Goal: Navigation & Orientation: Find specific page/section

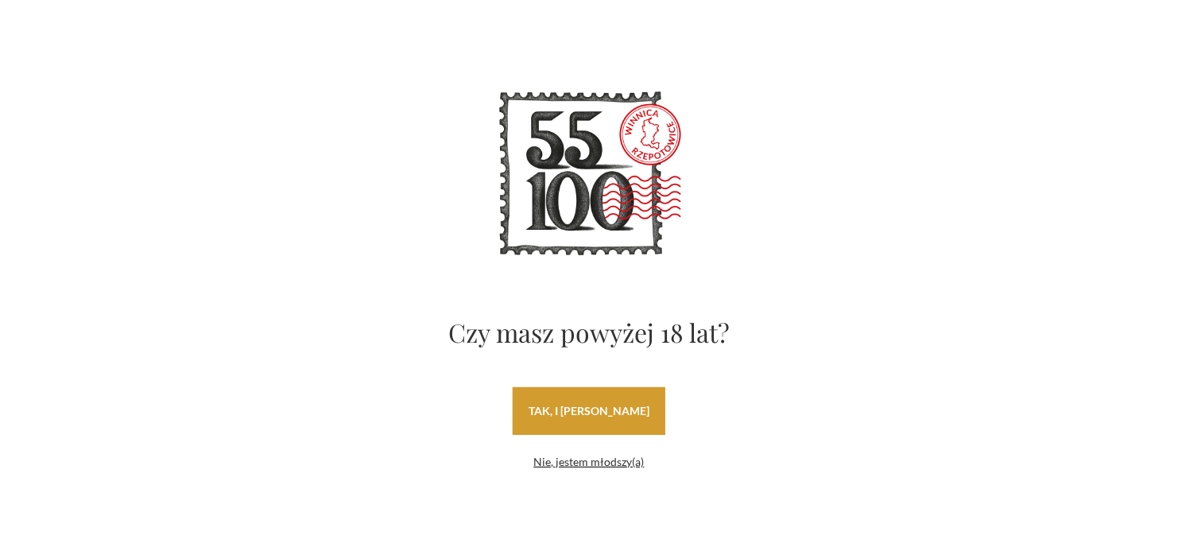
click at [614, 409] on link "tak, i [PERSON_NAME]" at bounding box center [589, 411] width 153 height 48
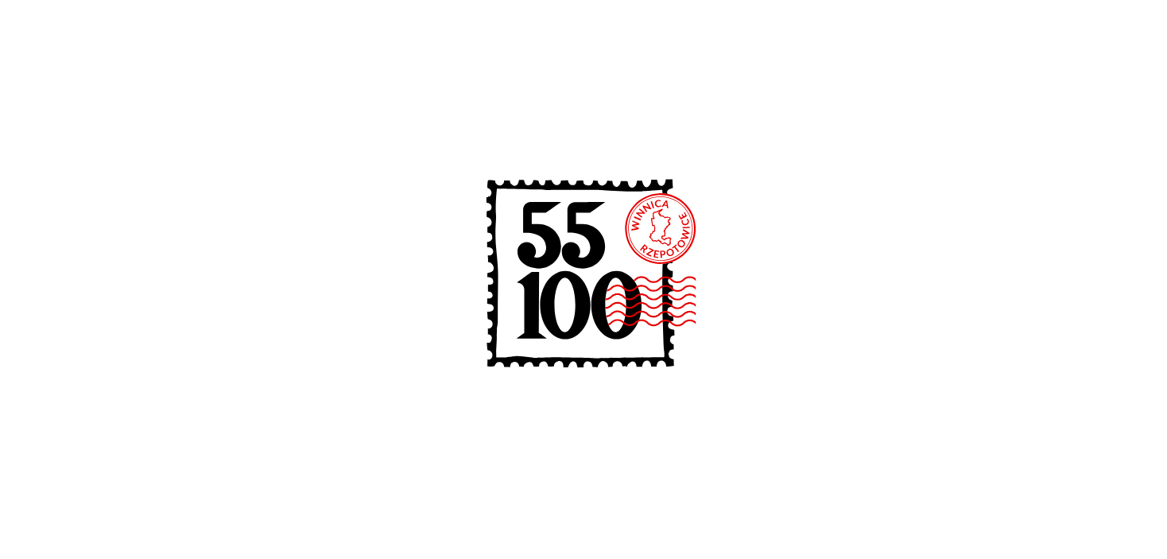
click at [568, 286] on image at bounding box center [647, 301] width 187 height 52
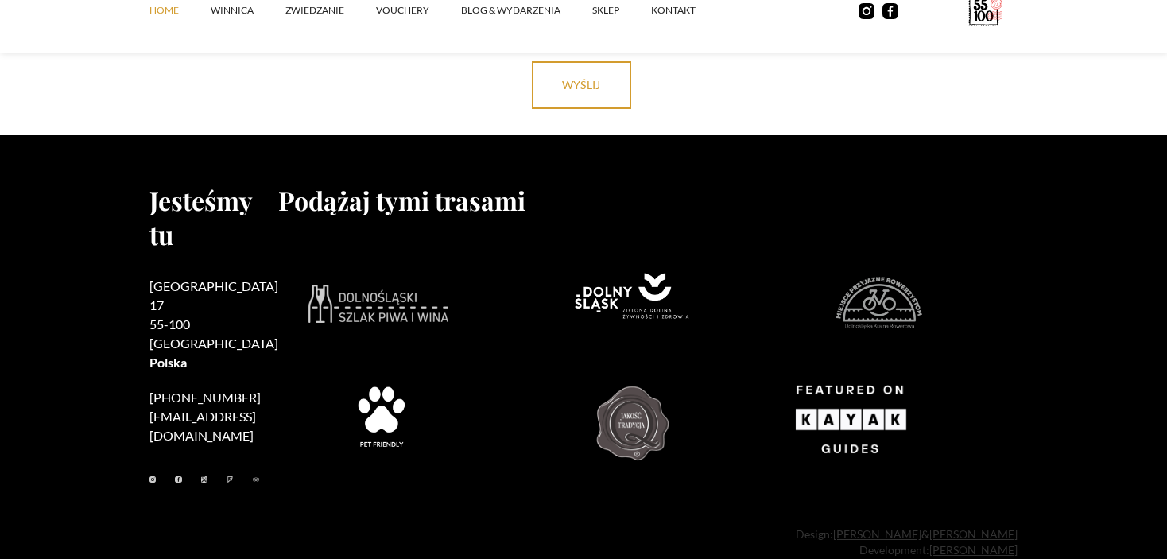
scroll to position [6545, 0]
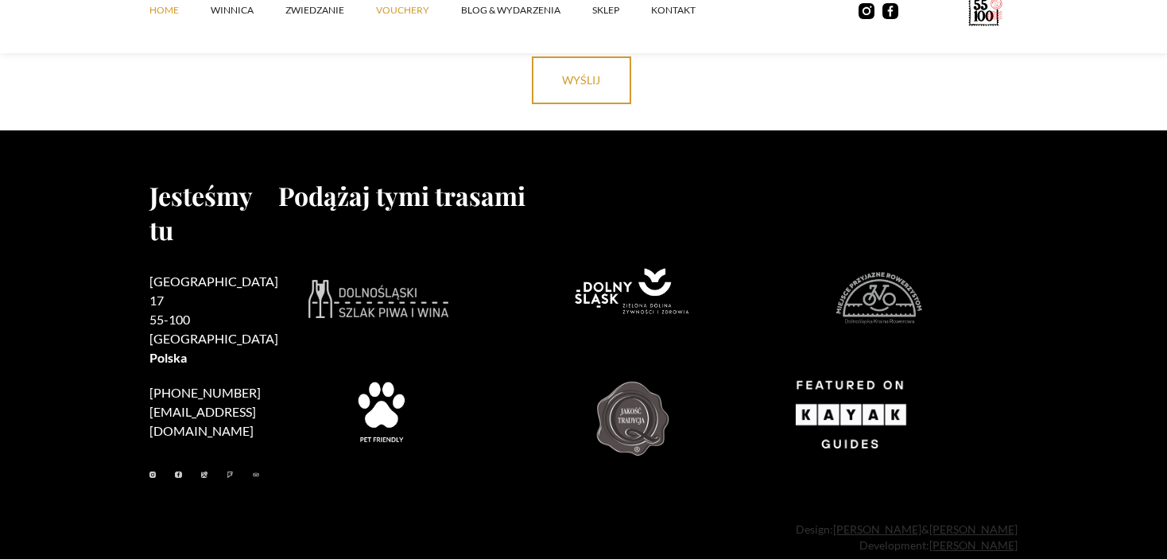
click at [400, 15] on link "vouchery" at bounding box center [418, 10] width 85 height 48
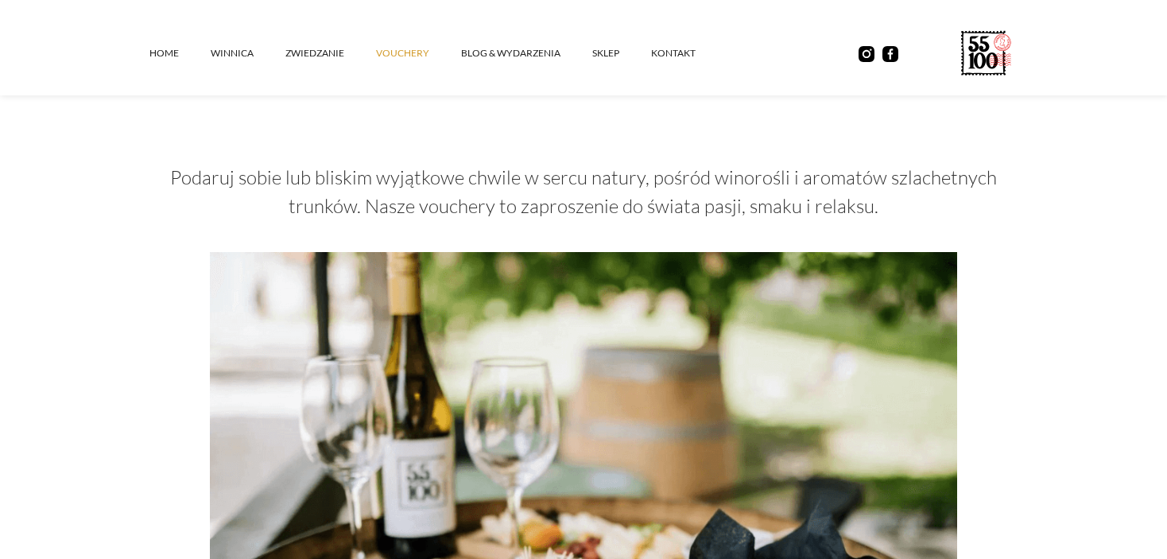
scroll to position [159, 0]
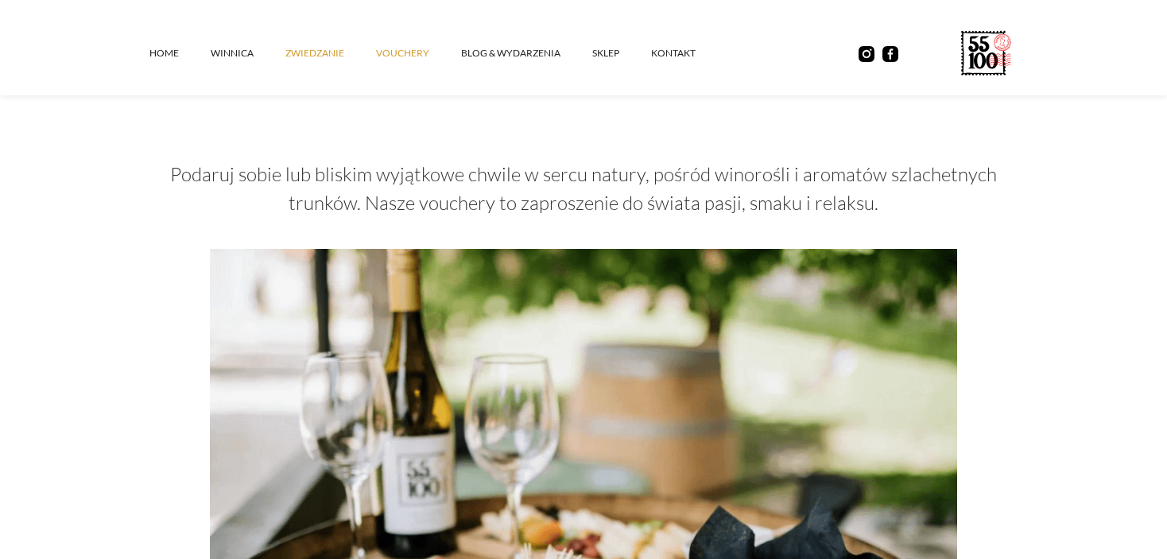
click at [319, 46] on link "ZWIEDZANIE" at bounding box center [330, 53] width 91 height 48
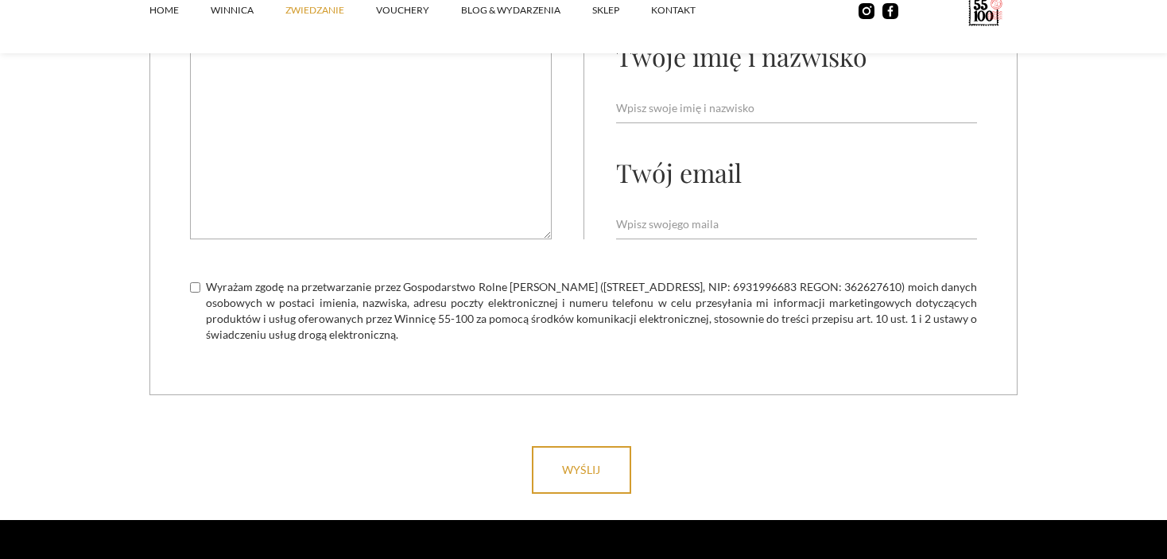
scroll to position [4452, 0]
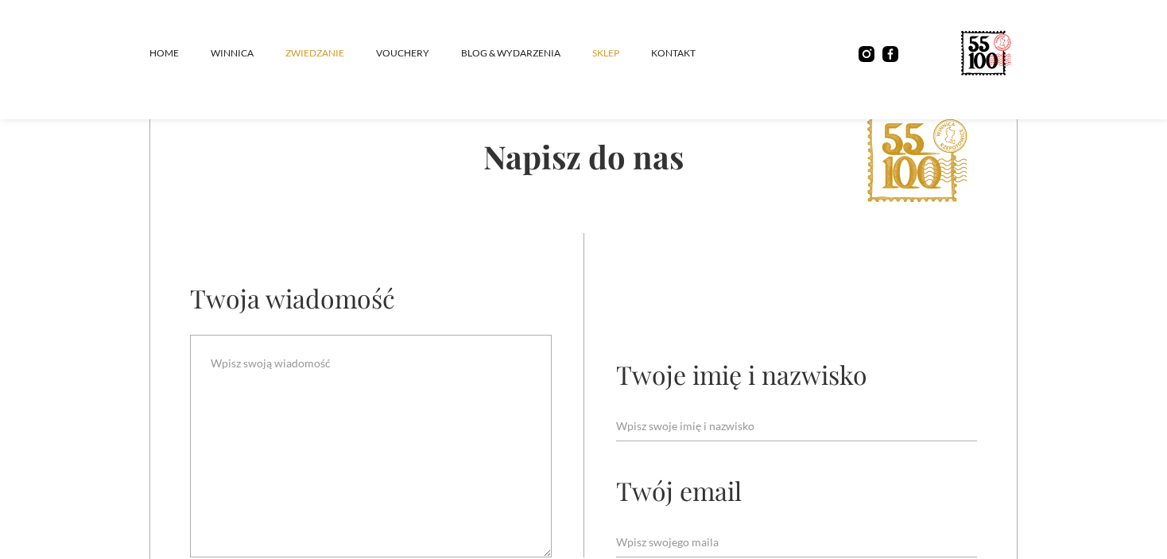
click at [599, 45] on link "SKLEP" at bounding box center [621, 53] width 59 height 48
